Goal: Task Accomplishment & Management: Complete application form

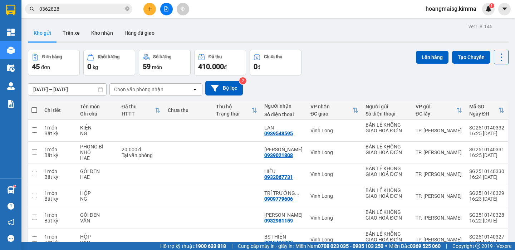
click at [149, 9] on icon "plus" at bounding box center [149, 8] width 5 height 5
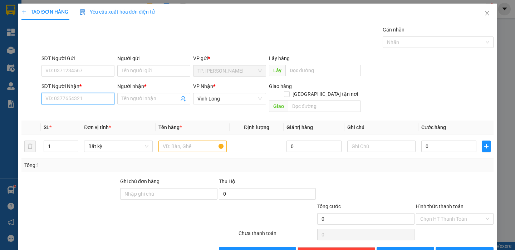
paste input "0329253949"
type input "0329253949"
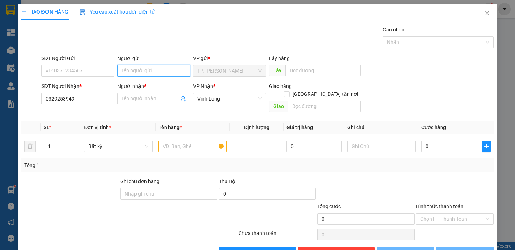
click at [144, 71] on input "Người gửi" at bounding box center [153, 70] width 73 height 11
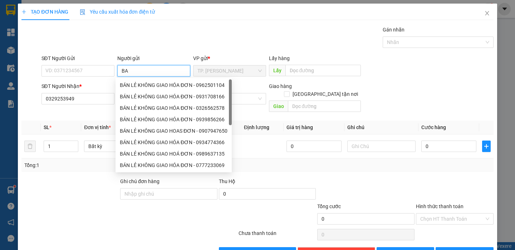
type input "B"
click at [151, 95] on div "BÁN LẺ KHÔNG GIAO HOÁ ĐƠN - 0971356836" at bounding box center [172, 97] width 105 height 8
type input "0971356836"
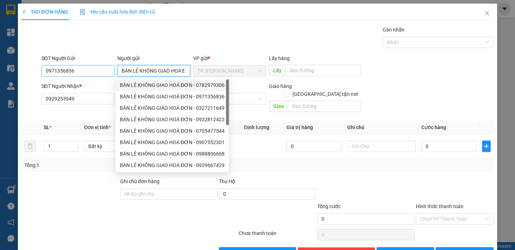
type input "BÁN LẺ KHÔNG GIAO HOÁ ĐƠN"
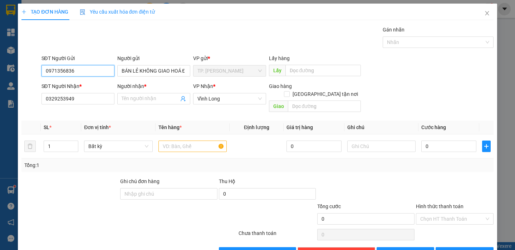
drag, startPoint x: 87, startPoint y: 69, endPoint x: 16, endPoint y: 66, distance: 70.2
click at [17, 66] on div "TẠO ĐƠN HÀNG Yêu cầu xuất hóa đơn điện tử Transit Pickup Surcharge Ids Transit …" at bounding box center [257, 125] width 515 height 250
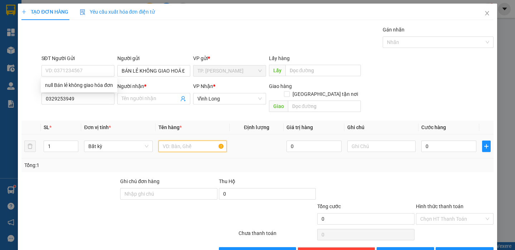
click at [191, 141] on input "text" at bounding box center [193, 146] width 68 height 11
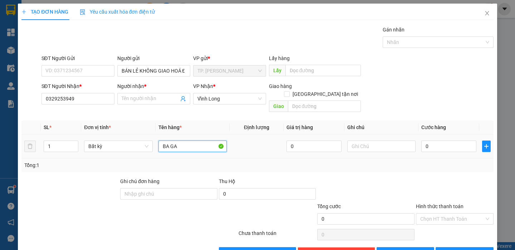
type input "BA GA"
type input "QUYEN"
type input "5"
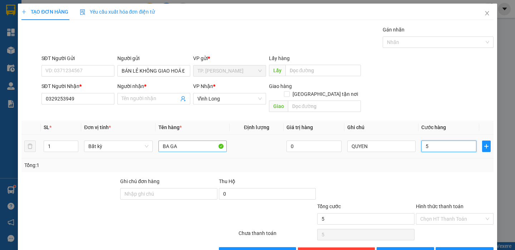
type input "50"
type input "50.000"
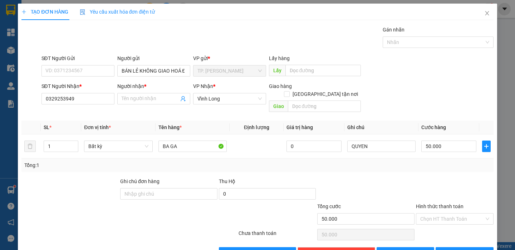
drag, startPoint x: 408, startPoint y: 180, endPoint x: 423, endPoint y: 199, distance: 24.0
click at [409, 180] on div at bounding box center [366, 189] width 99 height 25
click at [427, 214] on input "Hình thức thanh toán" at bounding box center [452, 219] width 64 height 11
click at [427, 226] on div "Tại văn phòng" at bounding box center [449, 225] width 68 height 8
type input "0"
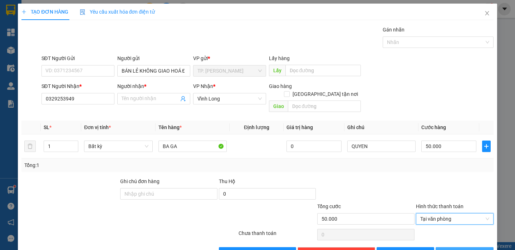
click at [447, 250] on icon "printer" at bounding box center [444, 252] width 5 height 5
click at [448, 242] on div "Transit Pickup Surcharge Ids Transit Deliver Surcharge Ids Transit Deliver Surc…" at bounding box center [257, 142] width 472 height 233
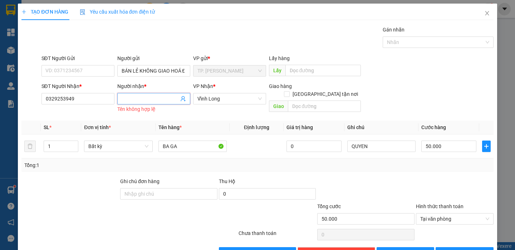
click at [155, 98] on input "Người nhận *" at bounding box center [150, 99] width 57 height 8
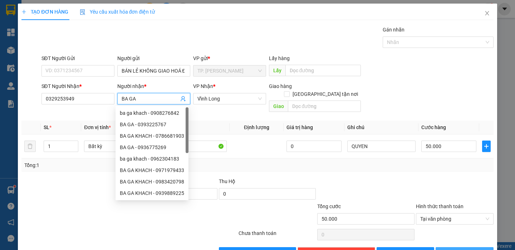
type input "BA GA"
click at [463, 249] on span "[PERSON_NAME] và In" at bounding box center [474, 253] width 50 height 8
